Goal: Information Seeking & Learning: Learn about a topic

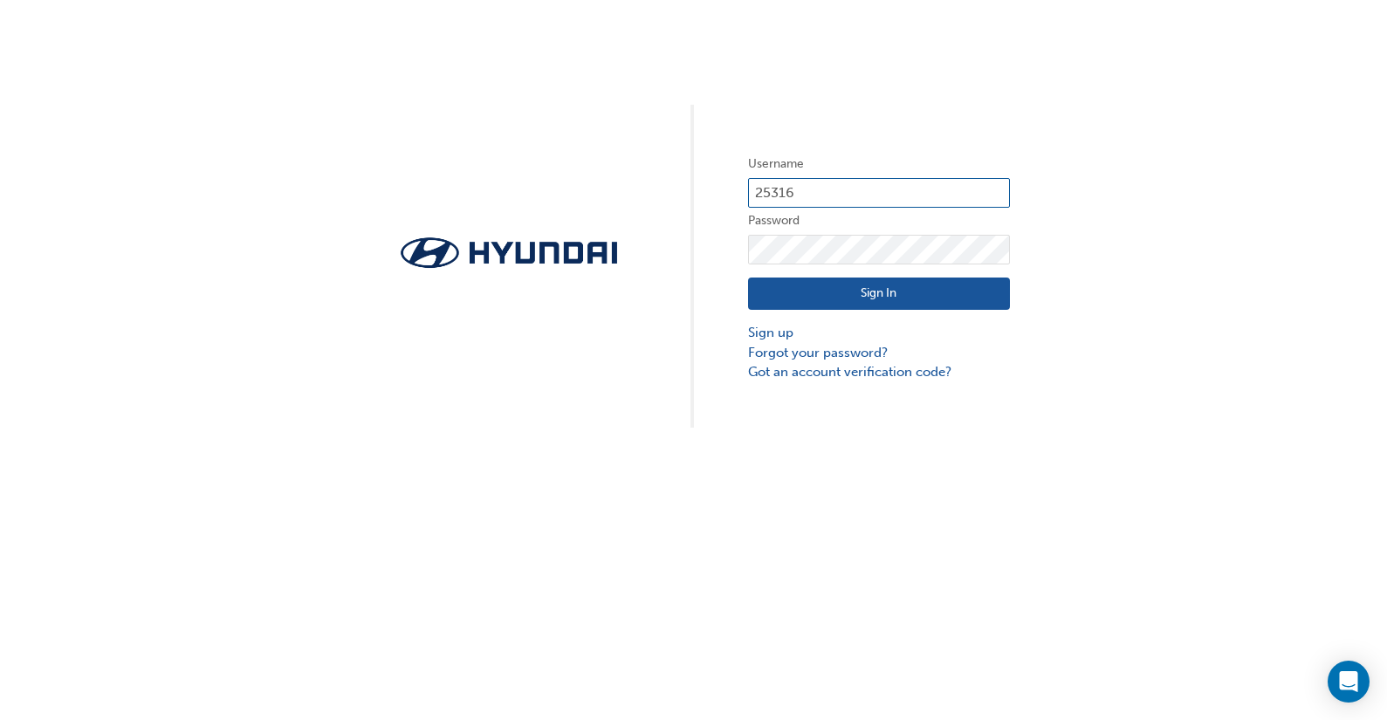
click at [820, 184] on input "25316" at bounding box center [879, 193] width 262 height 30
click at [874, 190] on input "25316" at bounding box center [879, 193] width 262 height 30
type input "21321"
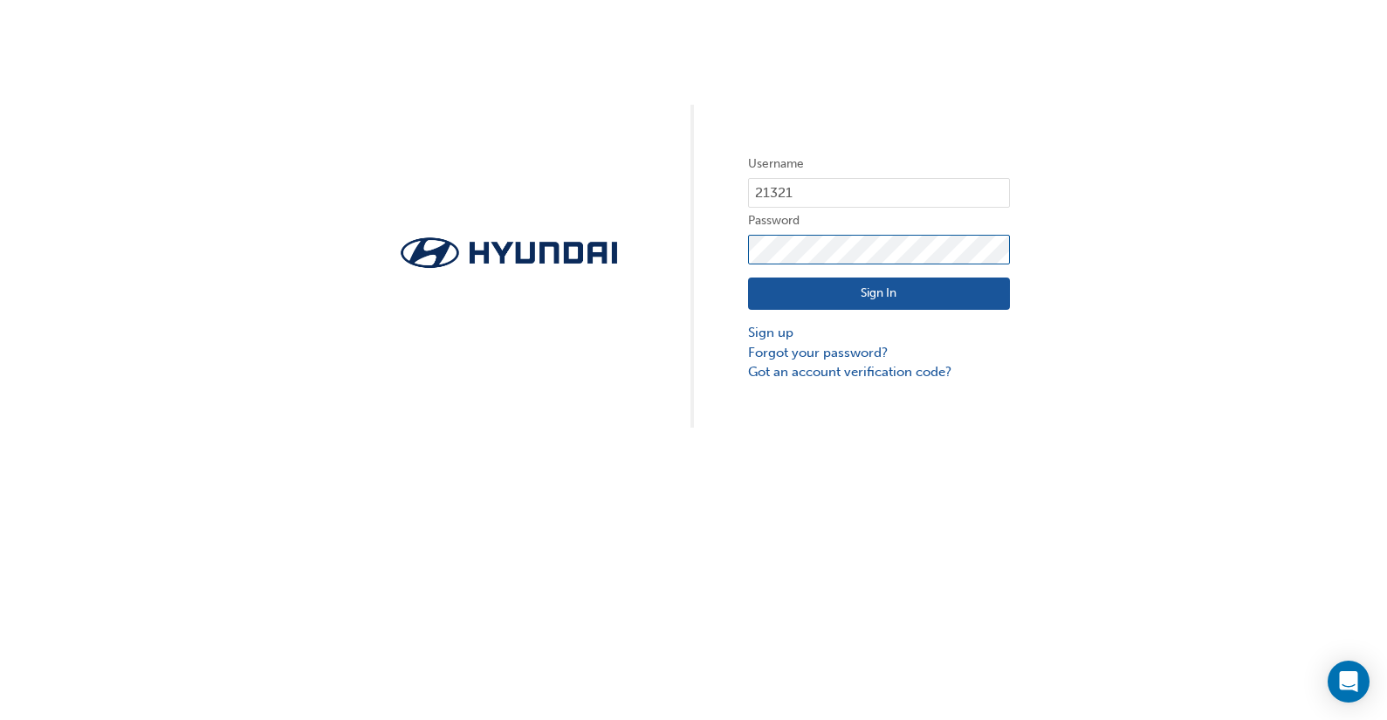
click button "Sign In" at bounding box center [879, 294] width 262 height 33
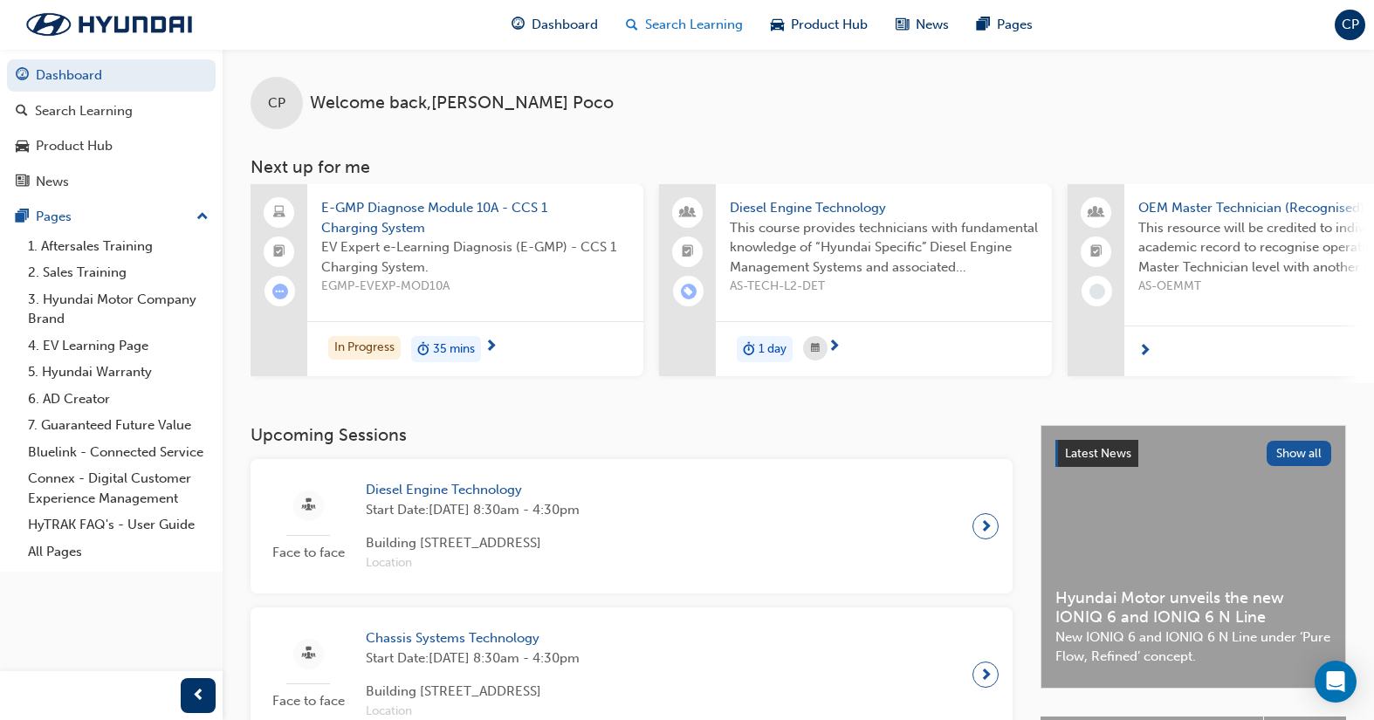
click at [688, 29] on span "Search Learning" at bounding box center [694, 25] width 98 height 20
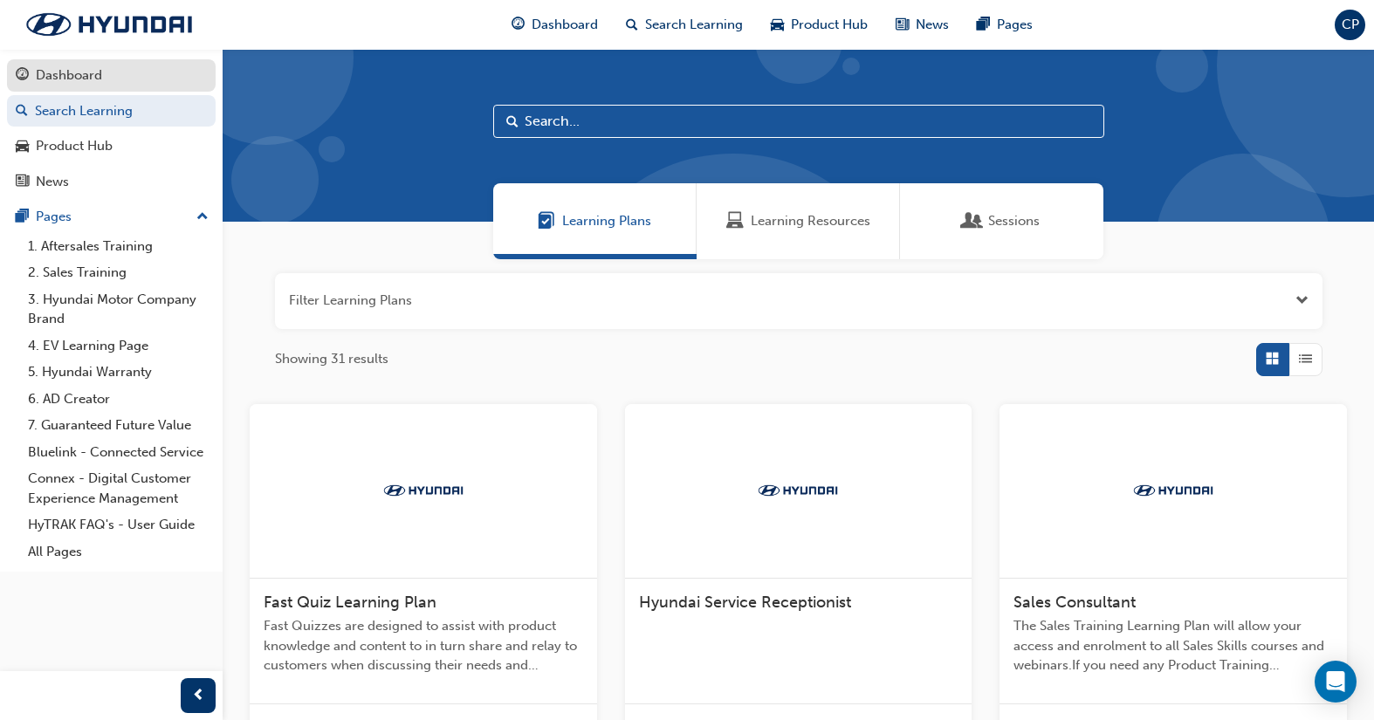
click at [55, 69] on div "Dashboard" at bounding box center [69, 75] width 66 height 20
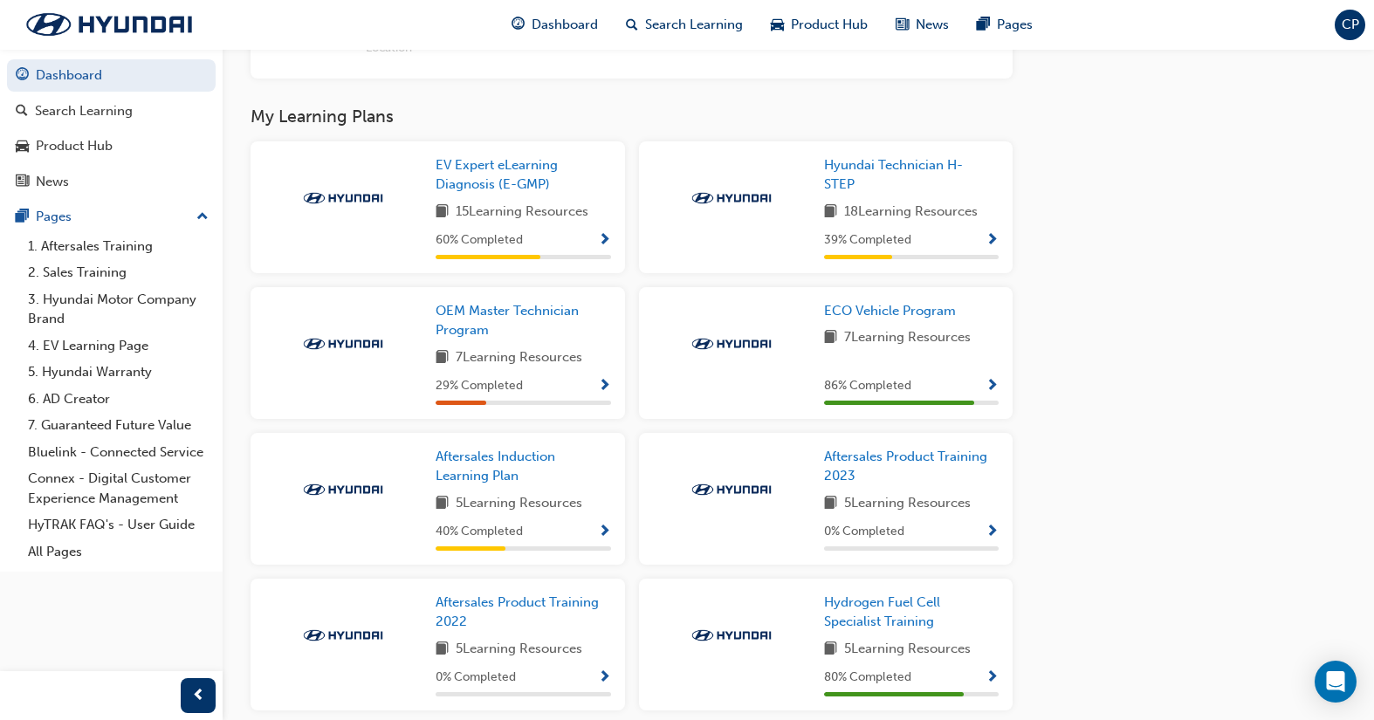
scroll to position [1043, 0]
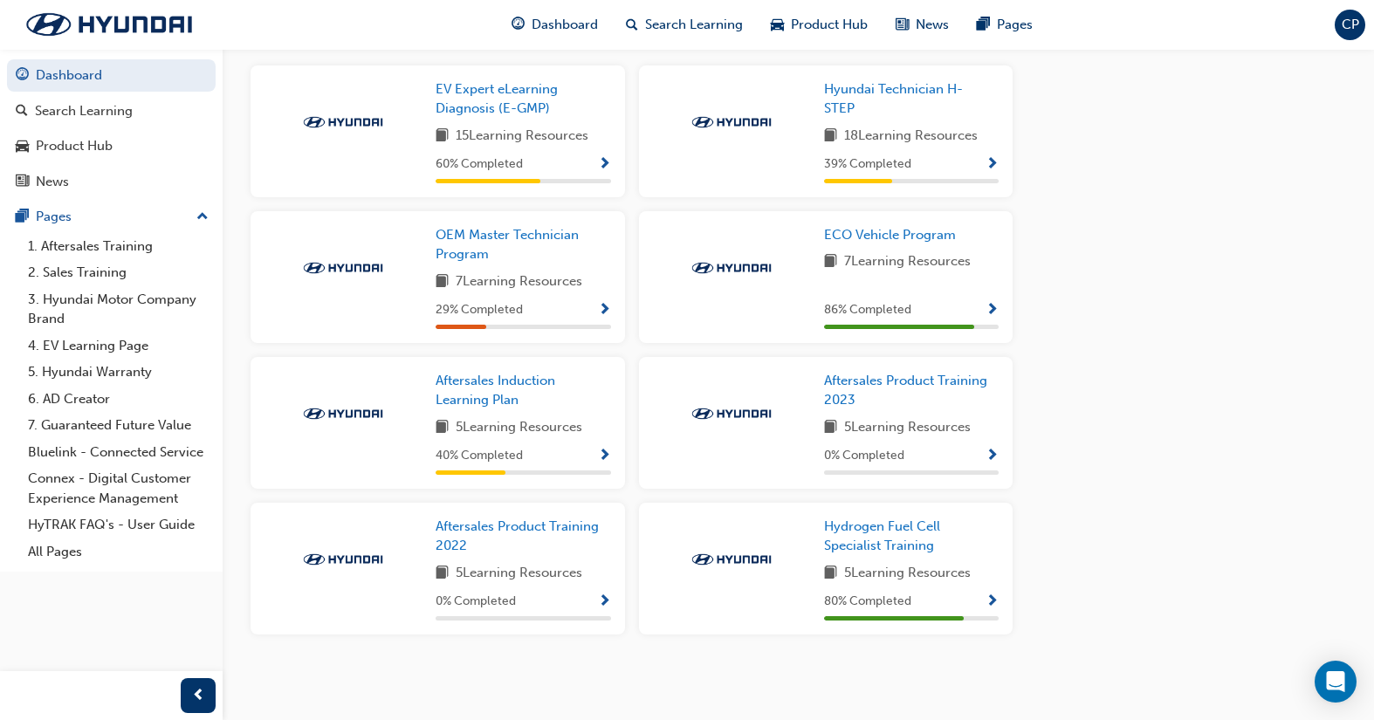
click at [987, 169] on span "Show Progress" at bounding box center [992, 165] width 13 height 16
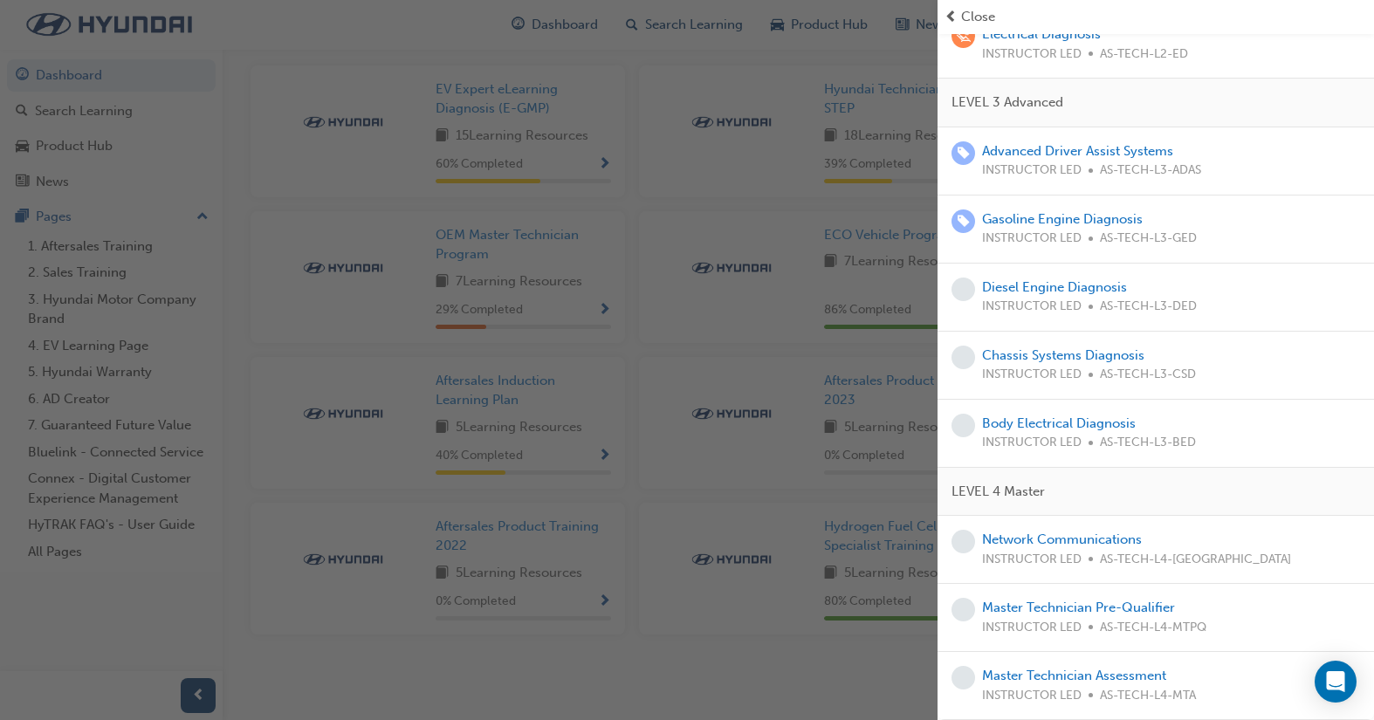
scroll to position [52, 0]
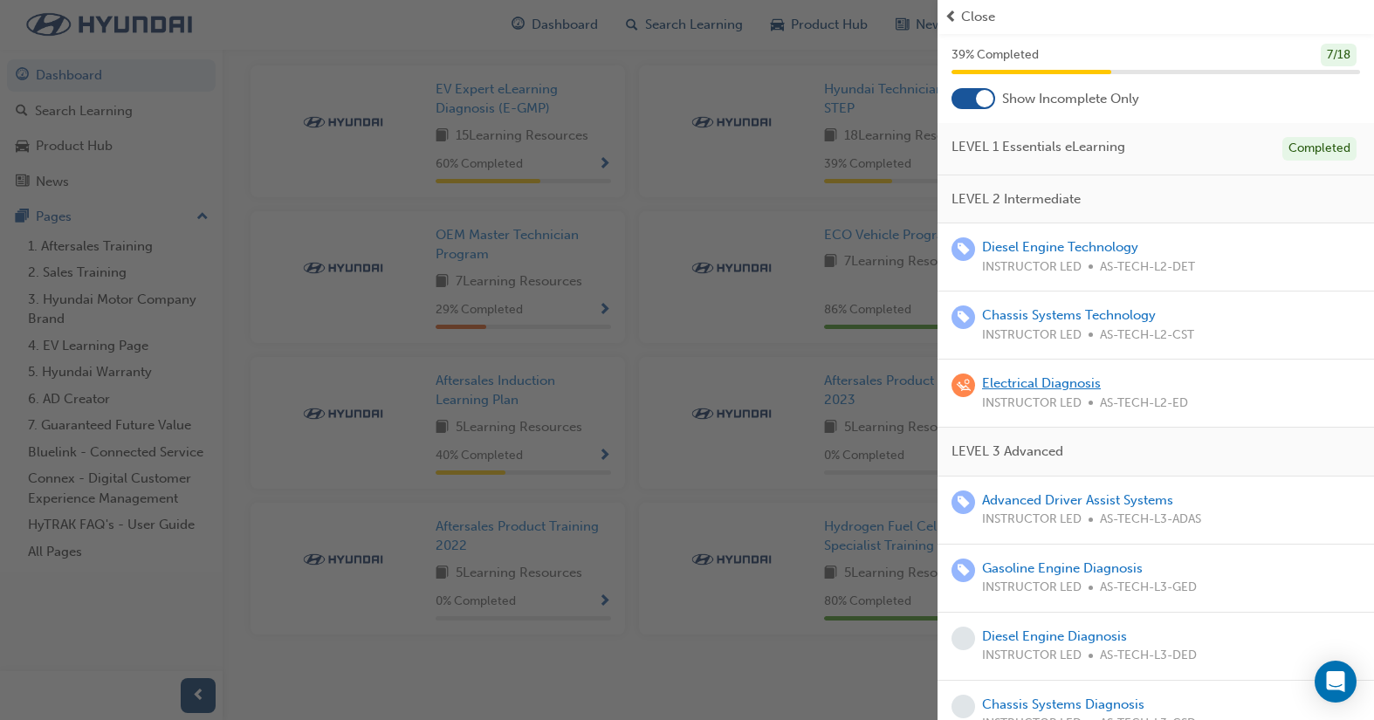
click at [1048, 389] on link "Electrical Diagnosis" at bounding box center [1041, 383] width 119 height 16
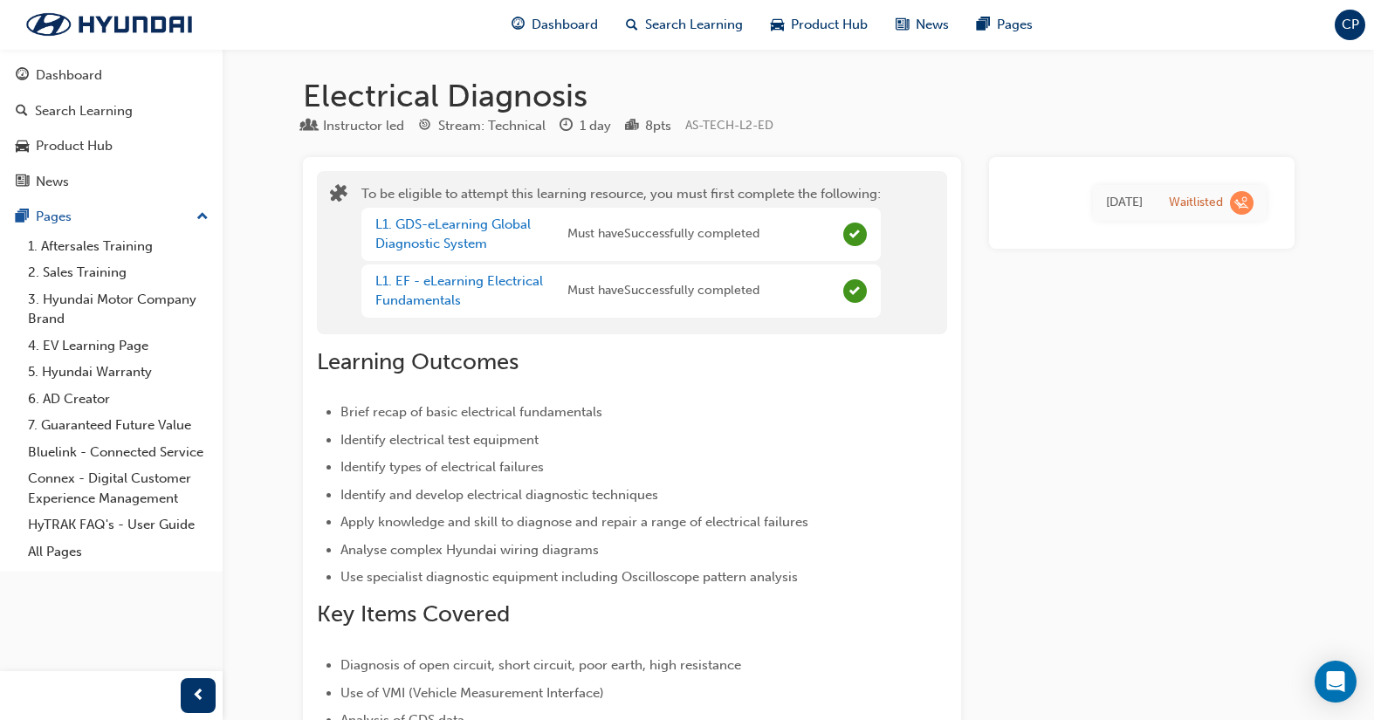
click at [1339, 28] on div "CP" at bounding box center [1350, 25] width 31 height 31
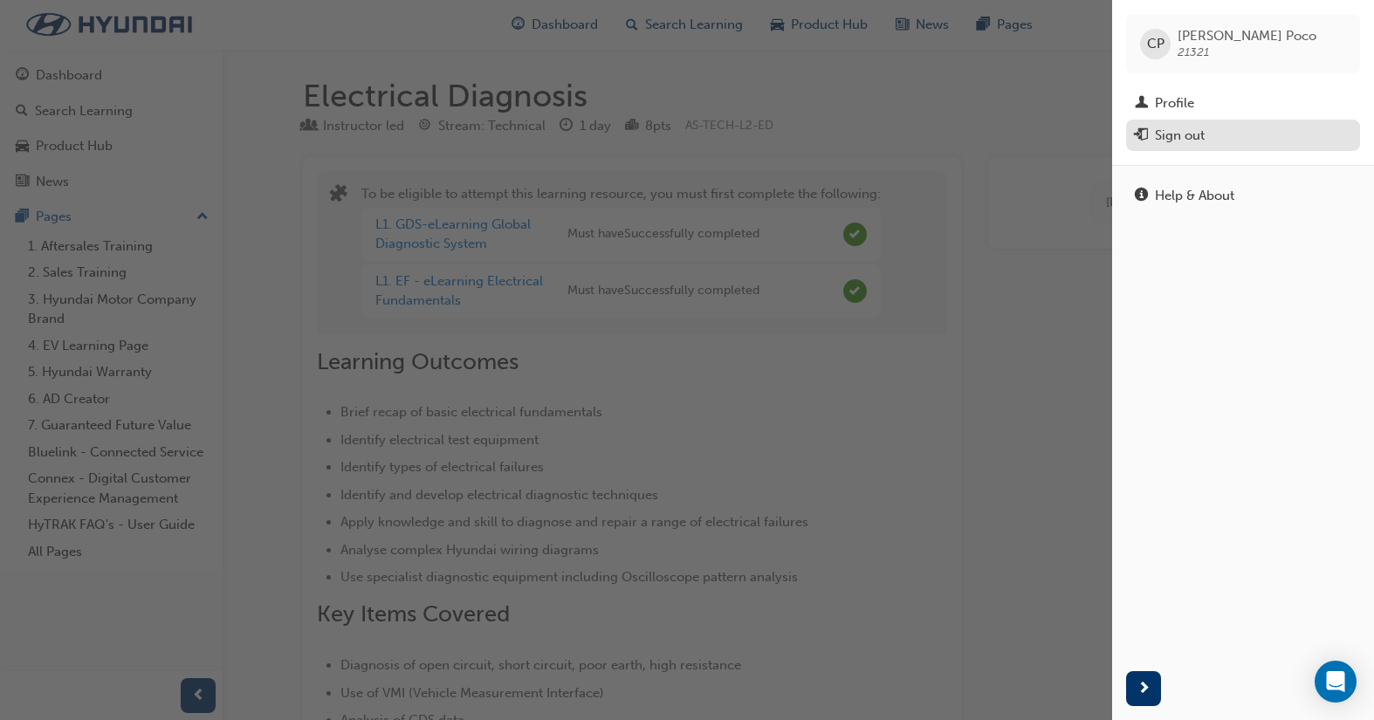
click at [1168, 143] on div "Sign out" at bounding box center [1180, 136] width 50 height 20
